Goal: Information Seeking & Learning: Learn about a topic

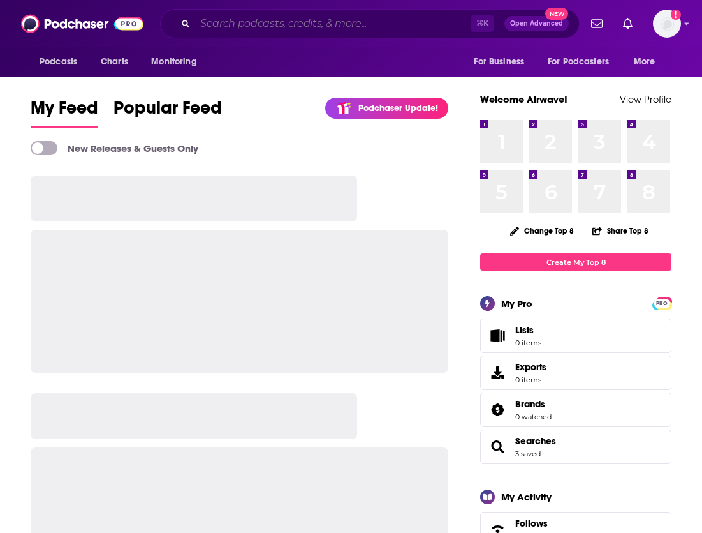
click at [380, 15] on input "Search podcasts, credits, & more..." at bounding box center [333, 23] width 276 height 20
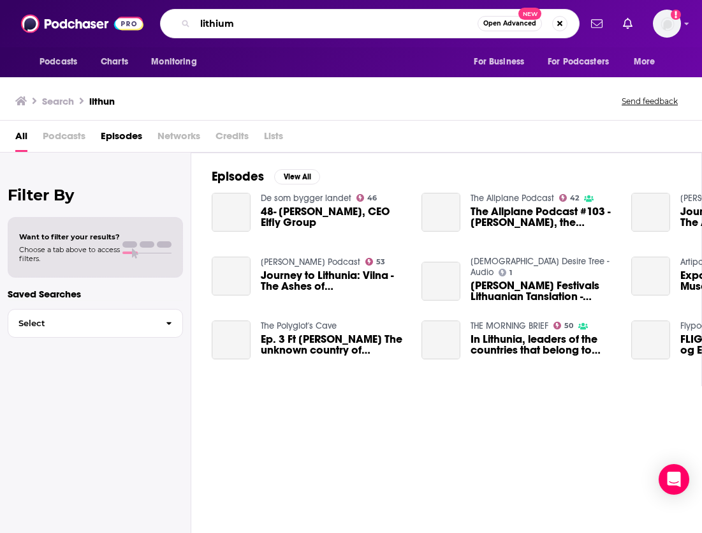
click at [347, 25] on input "lithium" at bounding box center [336, 23] width 283 height 20
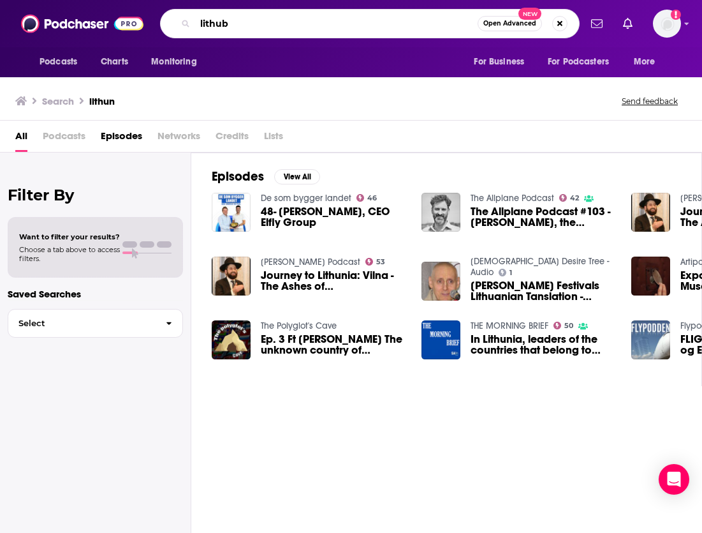
type input "lithub"
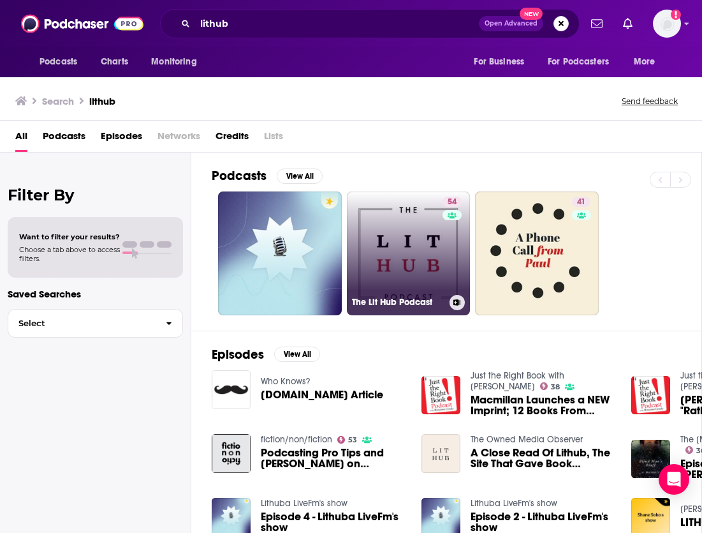
click at [419, 214] on link "54 The Lit Hub Podcast" at bounding box center [409, 253] width 124 height 124
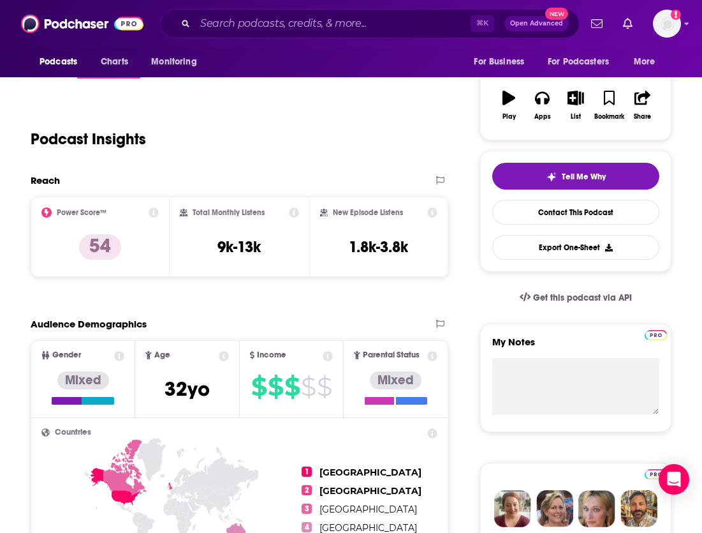
scroll to position [204, 0]
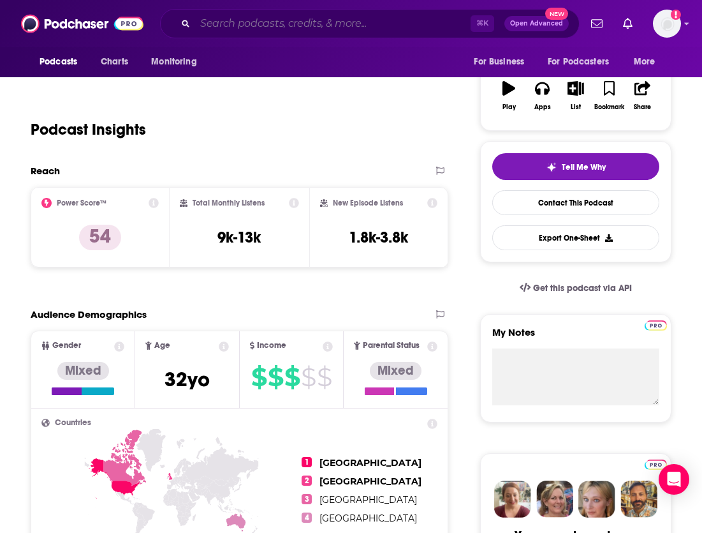
click at [235, 27] on input "Search podcasts, credits, & more..." at bounding box center [333, 23] width 276 height 20
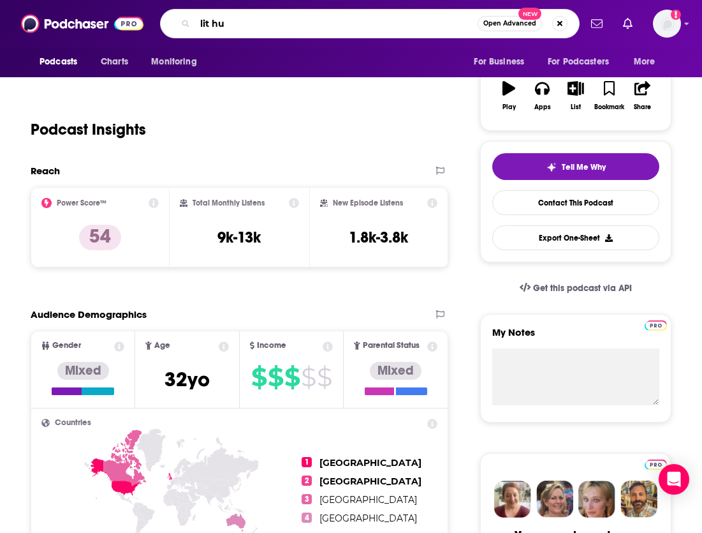
type input "lit hub"
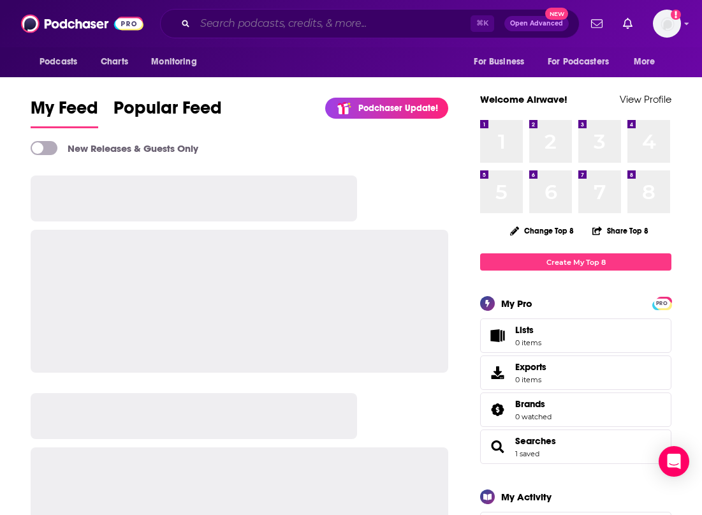
click at [297, 22] on input "Search podcasts, credits, & more..." at bounding box center [333, 23] width 276 height 20
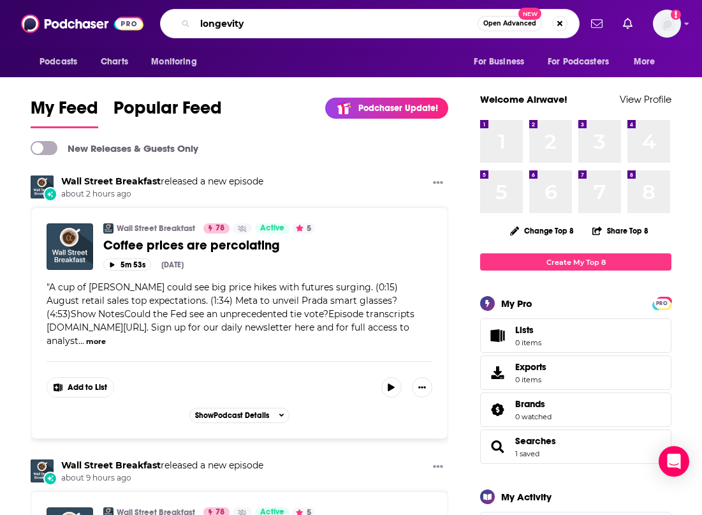
type input "longevity"
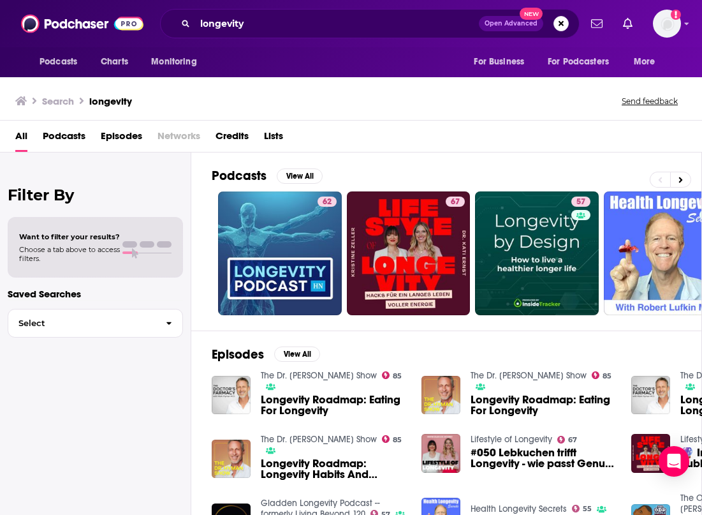
click at [286, 237] on link "62" at bounding box center [280, 253] width 124 height 124
click at [283, 28] on input "longevity" at bounding box center [337, 23] width 284 height 20
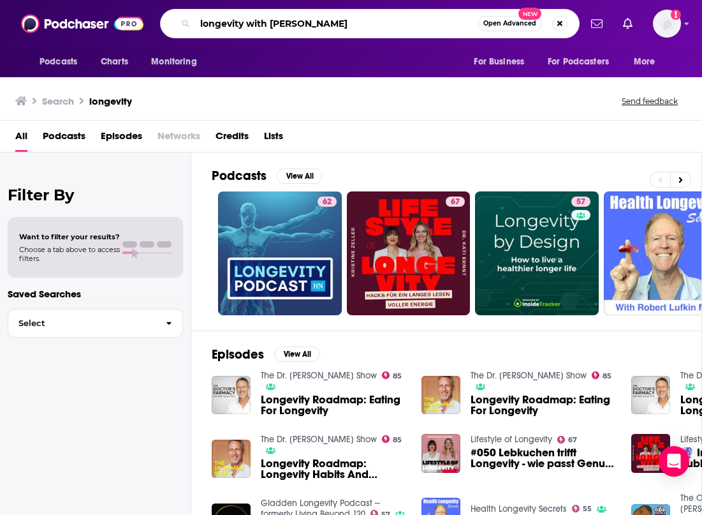
type input "longevity with nathalie"
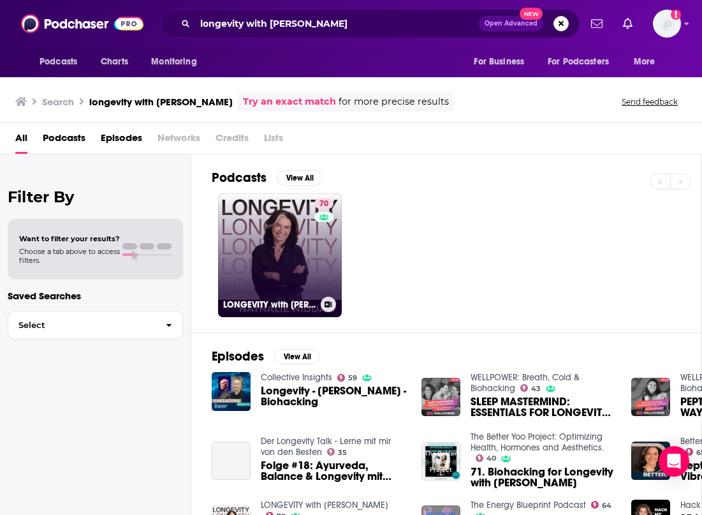
click at [287, 232] on link "70 LONGEVITY with Nathalie Niddam" at bounding box center [280, 255] width 124 height 124
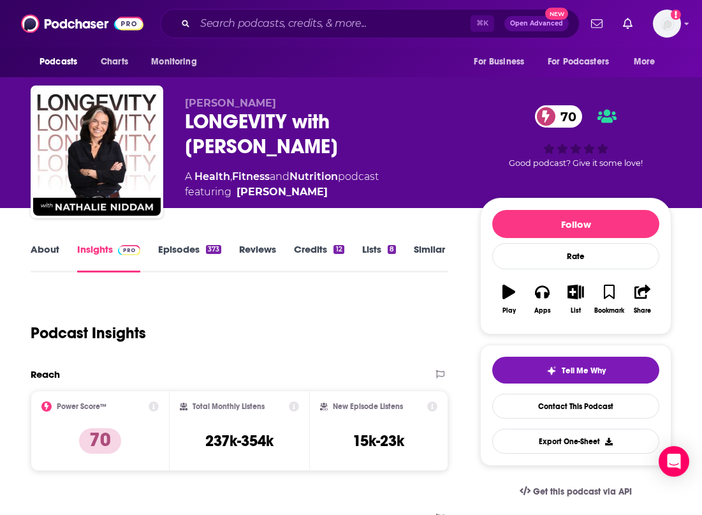
scroll to position [4, 0]
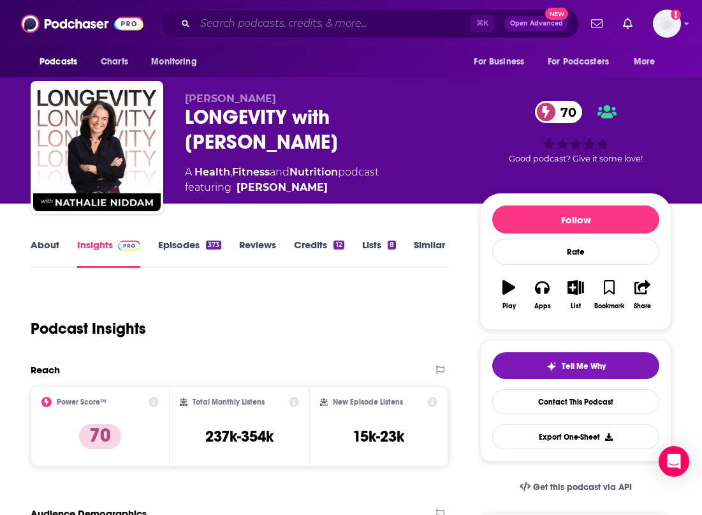
click at [379, 29] on input "Search podcasts, credits, & more..." at bounding box center [333, 23] width 276 height 20
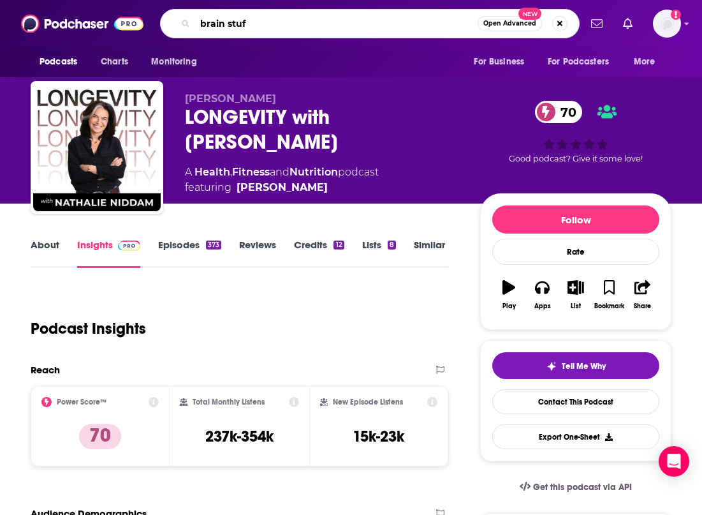
type input "brain stuff"
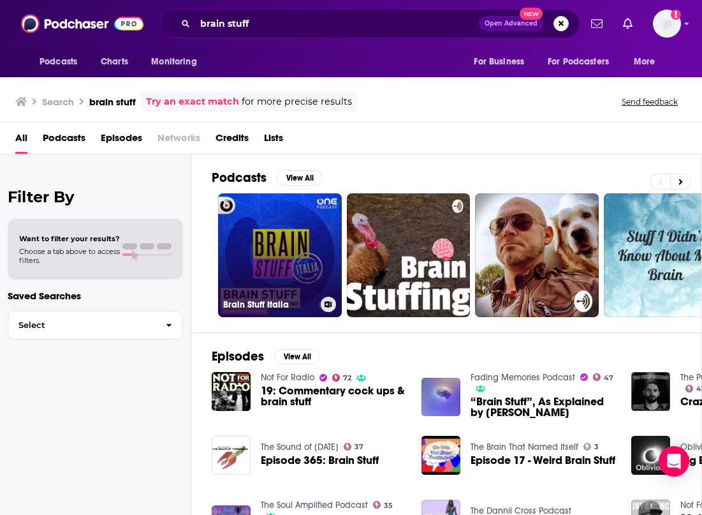
click at [286, 256] on link "Brain Stuff Italia" at bounding box center [280, 255] width 124 height 124
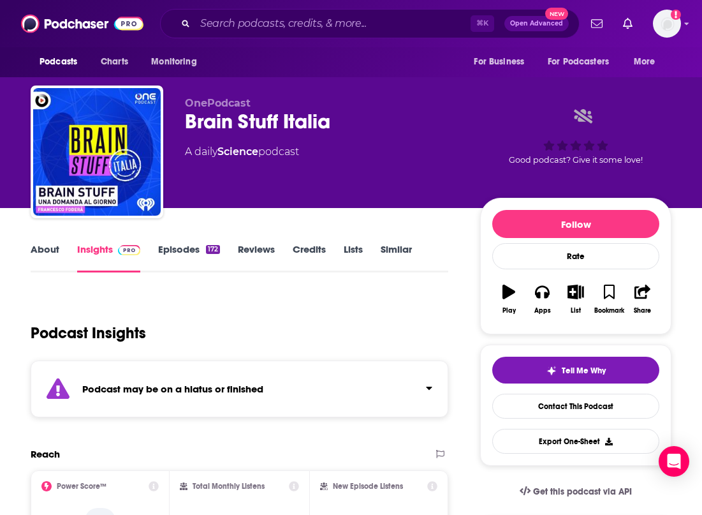
click at [220, 385] on strong "Podcast may be on a hiatus or finished" at bounding box center [172, 389] width 181 height 12
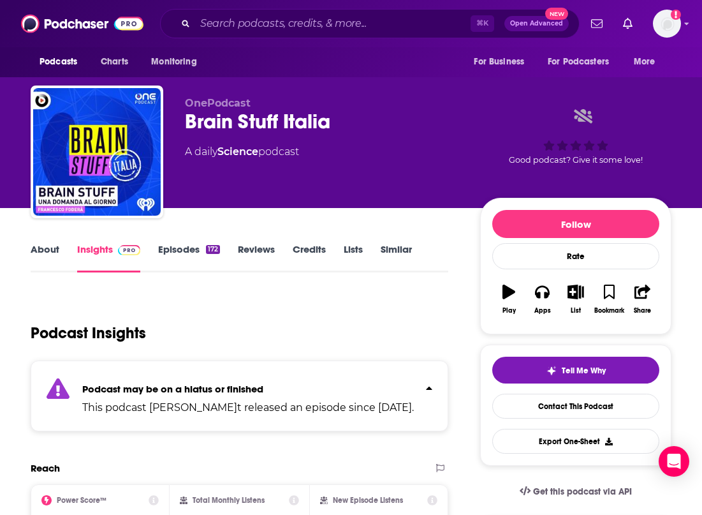
click at [252, 311] on div "Podcast Insights" at bounding box center [235, 325] width 408 height 65
click at [332, 27] on input "Search podcasts, credits, & more..." at bounding box center [333, 23] width 276 height 20
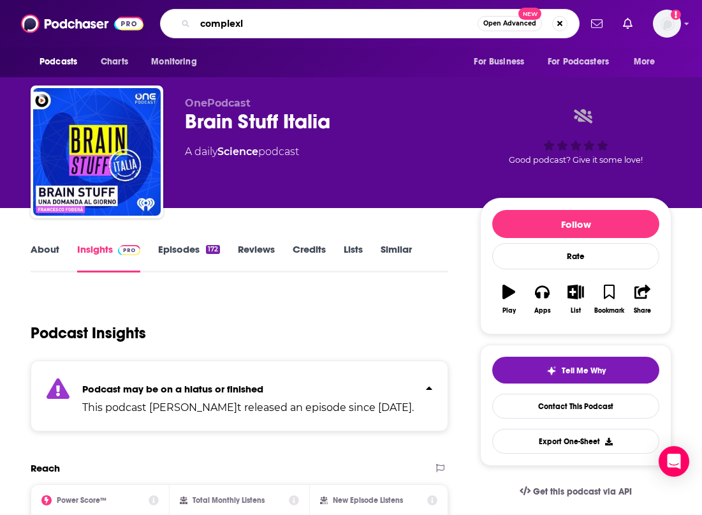
type input "complexly"
